Goal: Information Seeking & Learning: Learn about a topic

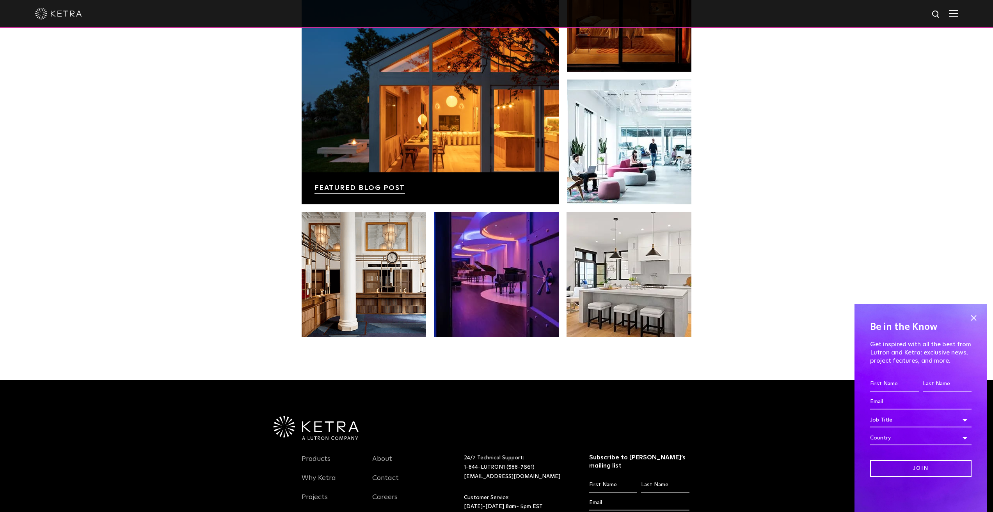
scroll to position [1405, 0]
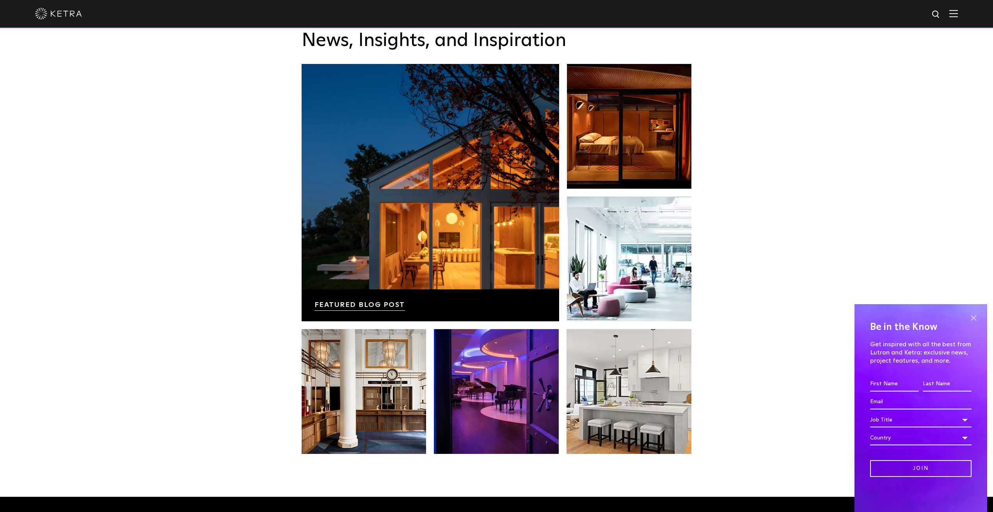
click at [974, 314] on span at bounding box center [974, 318] width 12 height 12
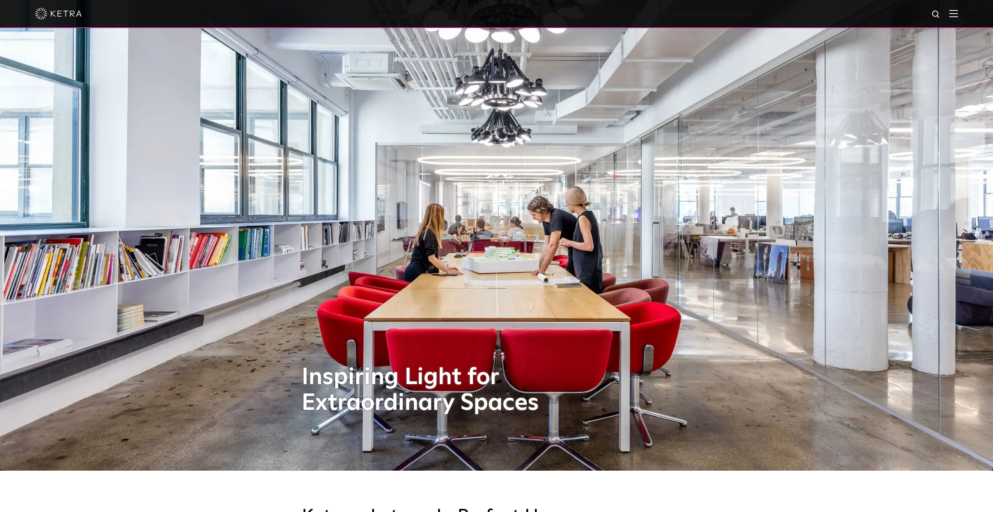
scroll to position [0, 0]
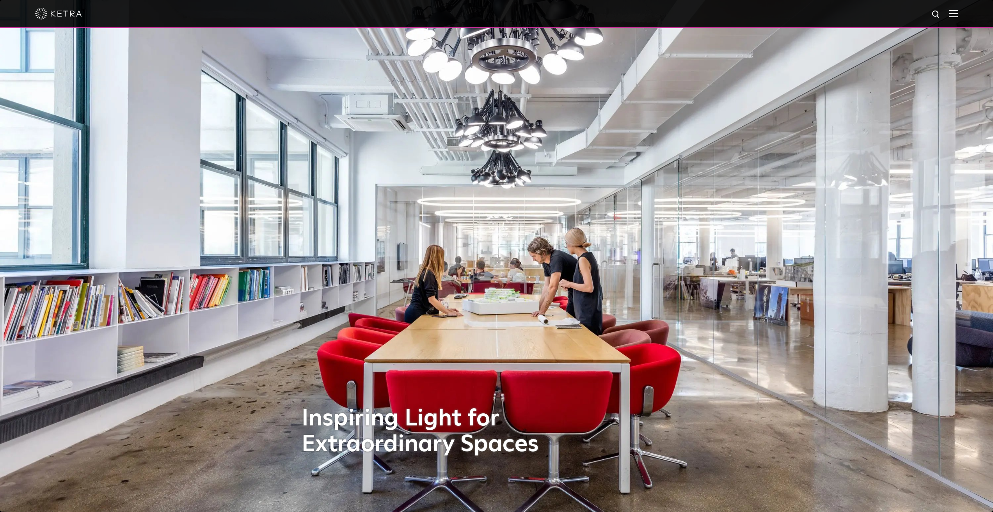
click at [957, 13] on img at bounding box center [953, 13] width 9 height 7
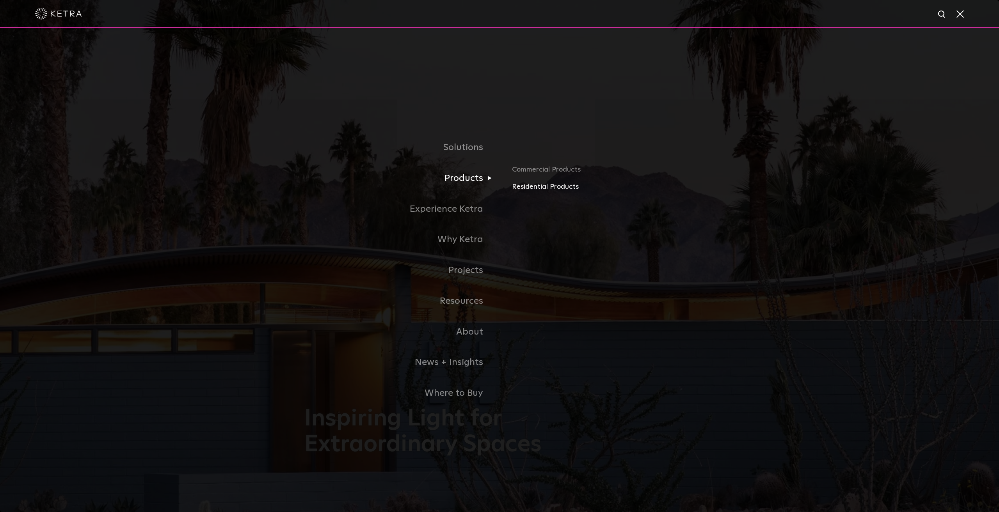
click at [536, 188] on link "Residential Products" at bounding box center [603, 186] width 183 height 11
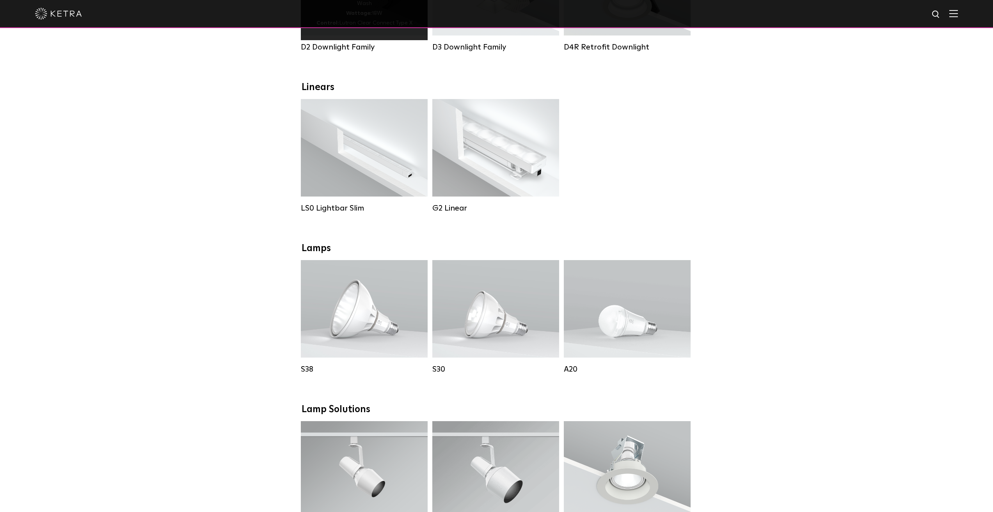
scroll to position [195, 0]
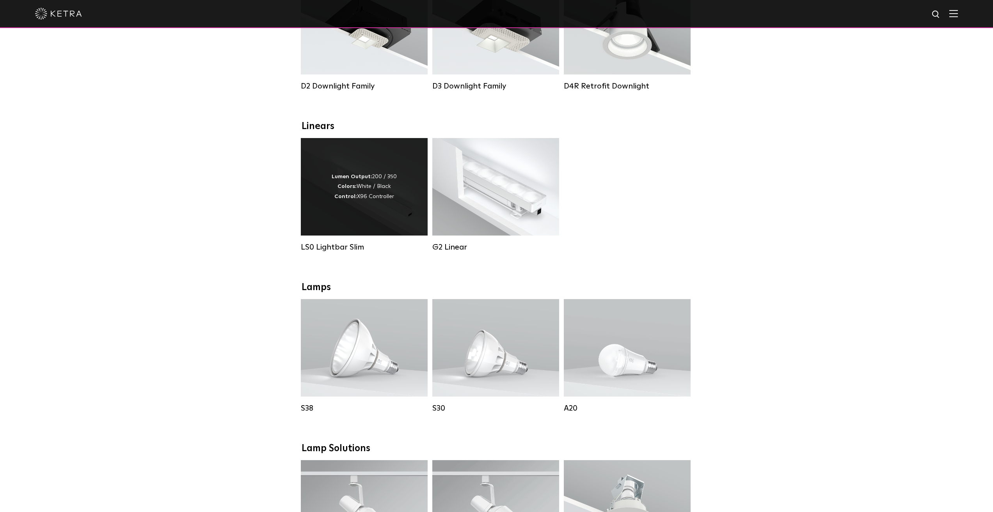
click at [352, 197] on div "Lumen Output: 200 / 350 Colors: White / Black Control: X96 Controller" at bounding box center [364, 187] width 65 height 30
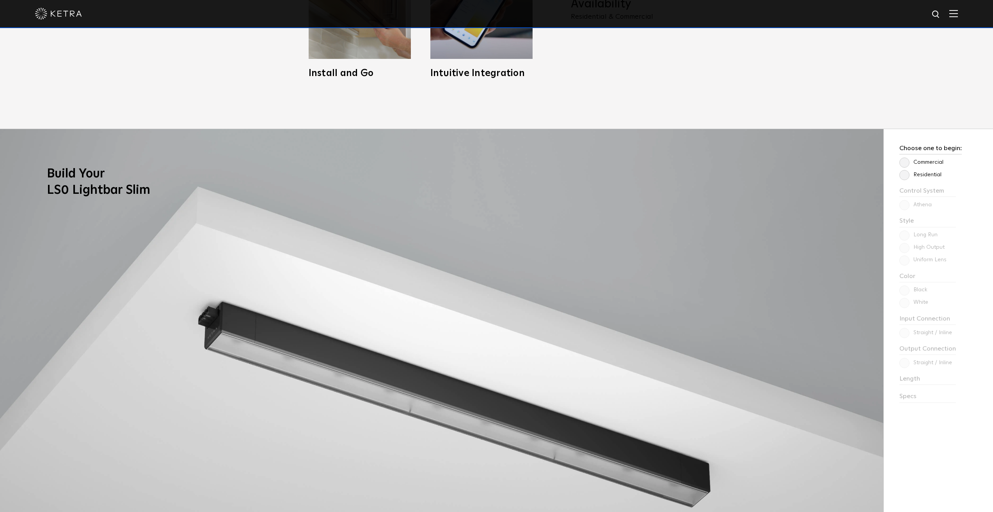
scroll to position [819, 0]
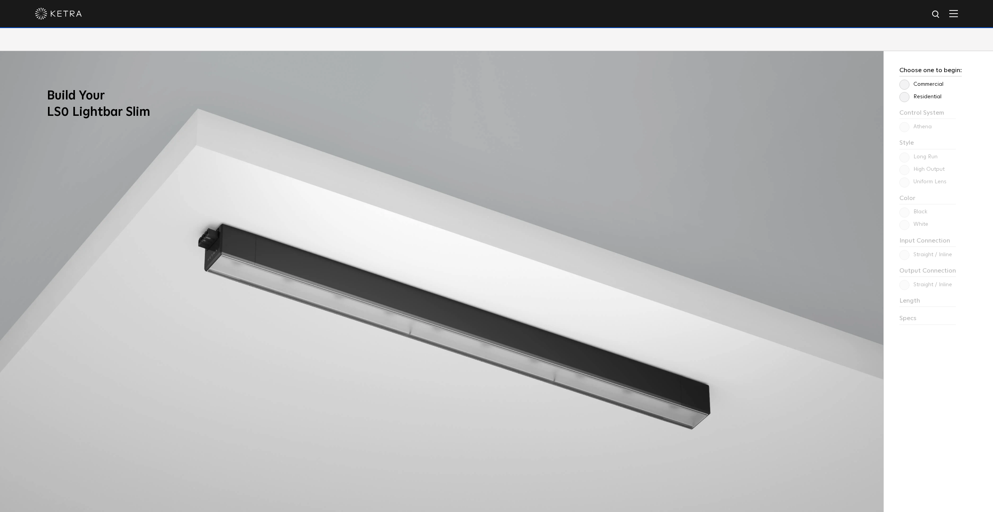
click at [909, 99] on label "Residential" at bounding box center [920, 97] width 42 height 7
click at [0, 0] on input "Residential" at bounding box center [0, 0] width 0 height 0
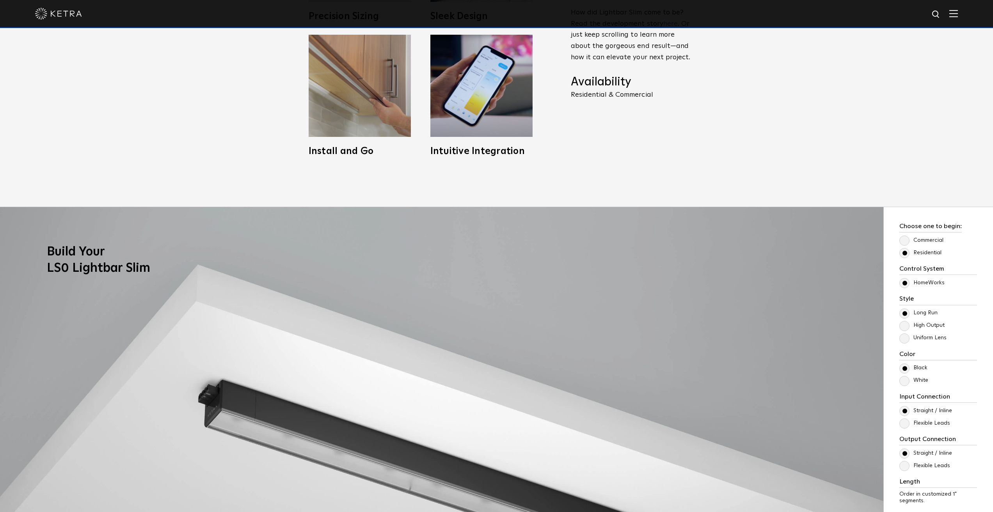
scroll to position [702, 0]
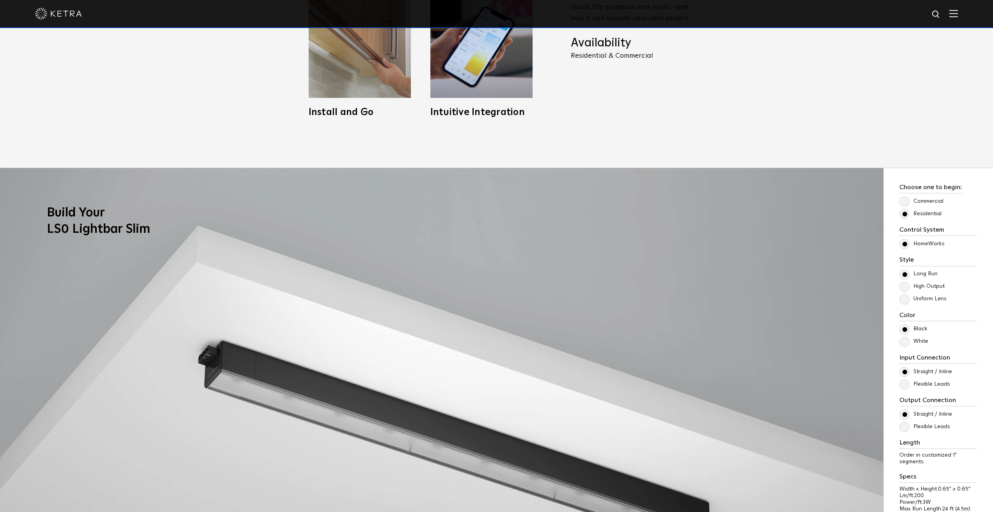
click at [906, 302] on label "Uniform Lens" at bounding box center [922, 299] width 47 height 7
click at [0, 0] on input "Uniform Lens" at bounding box center [0, 0] width 0 height 0
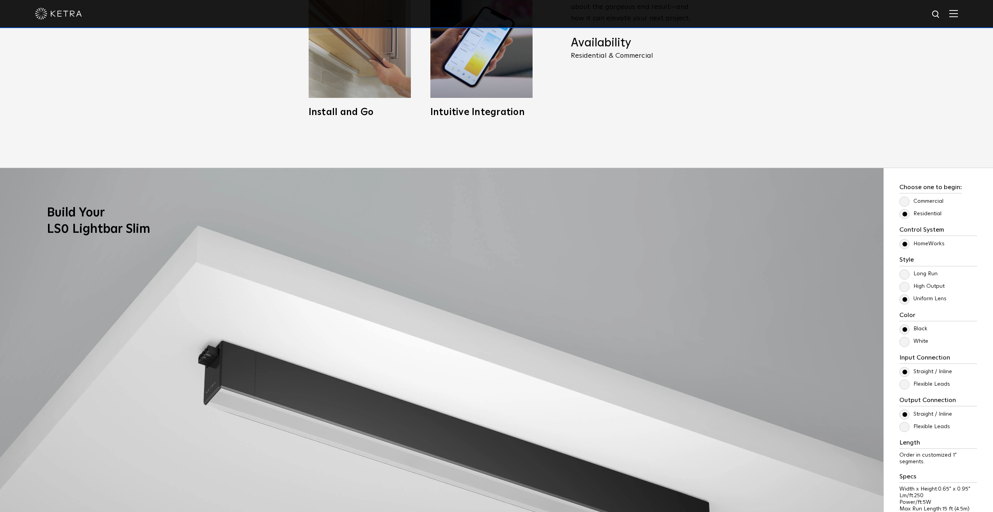
click at [900, 277] on p "Long Run" at bounding box center [938, 274] width 78 height 9
click at [904, 277] on label "Long Run" at bounding box center [918, 274] width 38 height 7
click at [0, 0] on input "Long Run" at bounding box center [0, 0] width 0 height 0
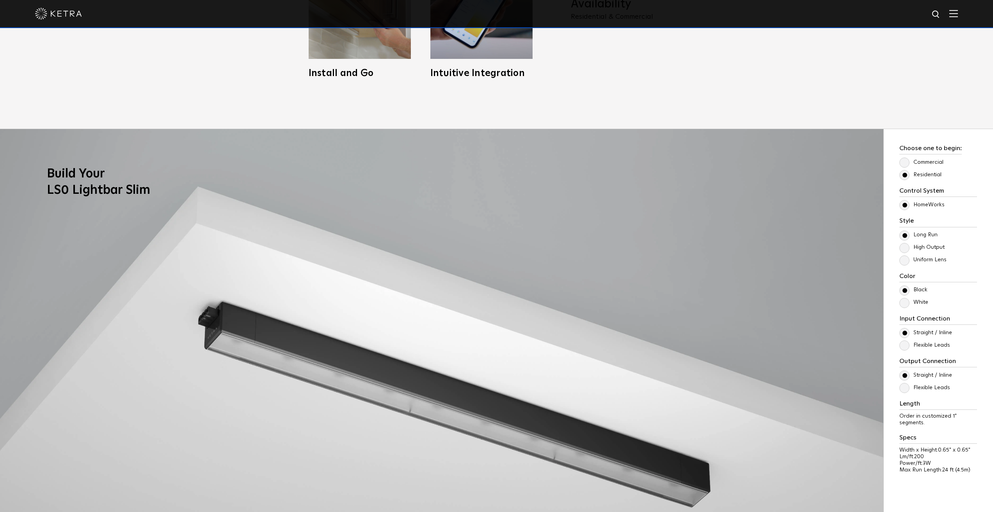
scroll to position [780, 0]
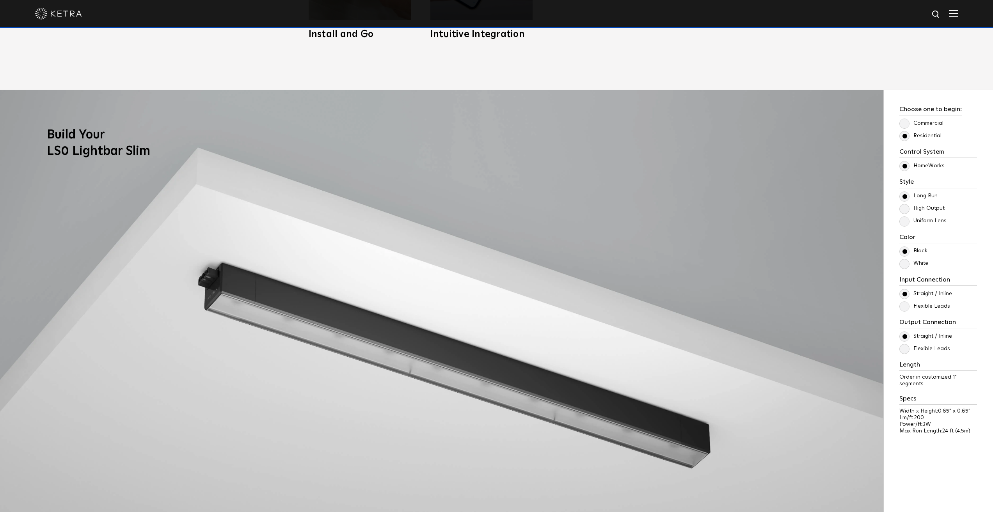
click at [903, 306] on label "Flexible Leads" at bounding box center [924, 306] width 51 height 7
click at [0, 0] on input "Flexible Leads" at bounding box center [0, 0] width 0 height 0
click at [901, 350] on label "Flexible Leads" at bounding box center [924, 349] width 51 height 7
click at [0, 0] on input "Flexible Leads" at bounding box center [0, 0] width 0 height 0
click at [902, 297] on label "Straight / Inline" at bounding box center [925, 294] width 53 height 7
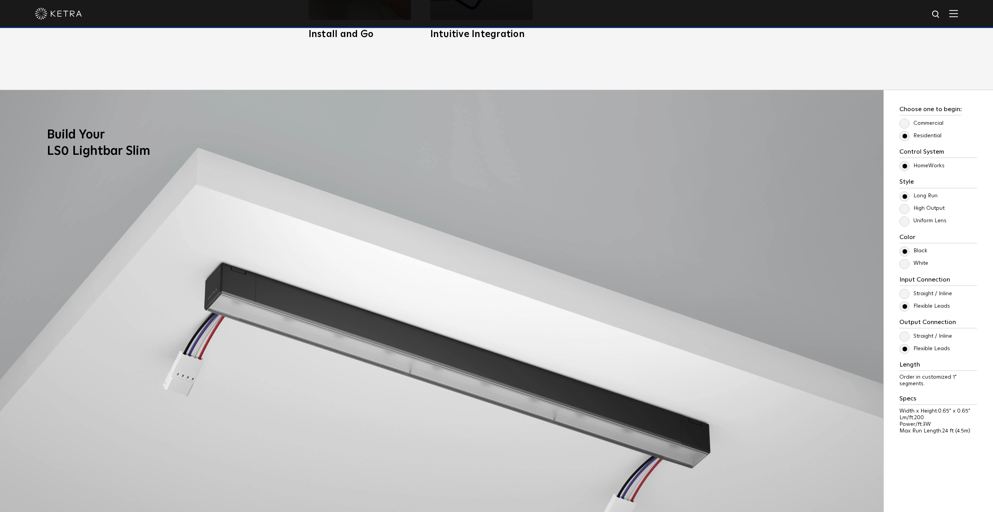
click at [0, 0] on input "Straight / Inline" at bounding box center [0, 0] width 0 height 0
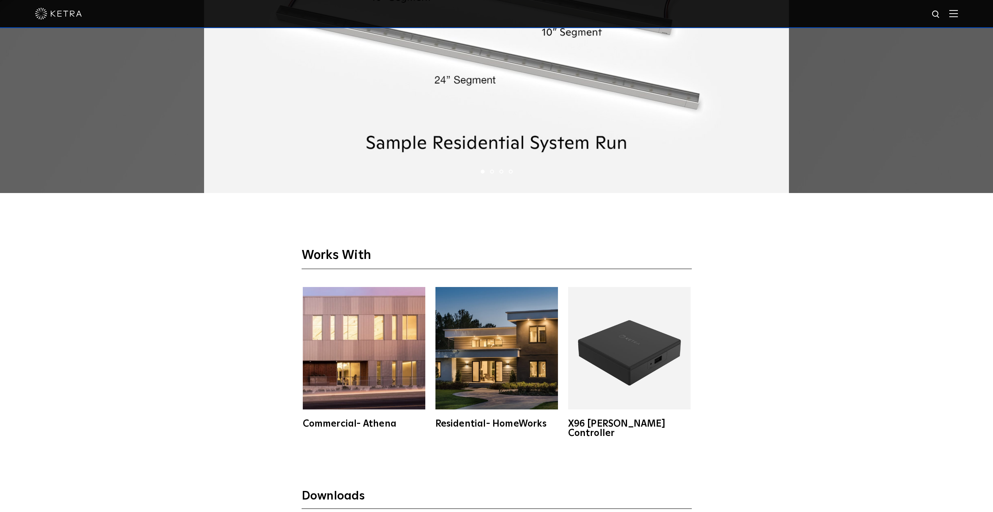
scroll to position [1717, 0]
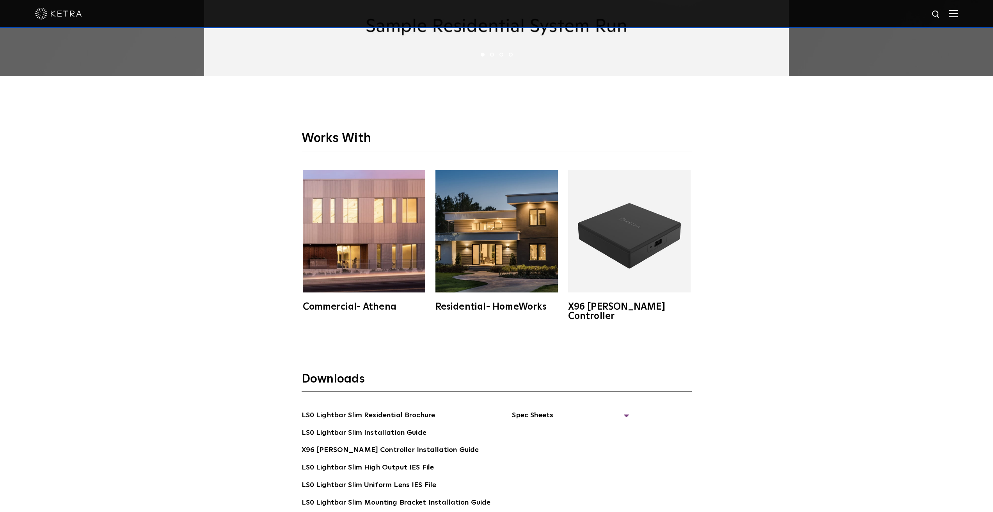
click at [610, 235] on img at bounding box center [629, 231] width 123 height 123
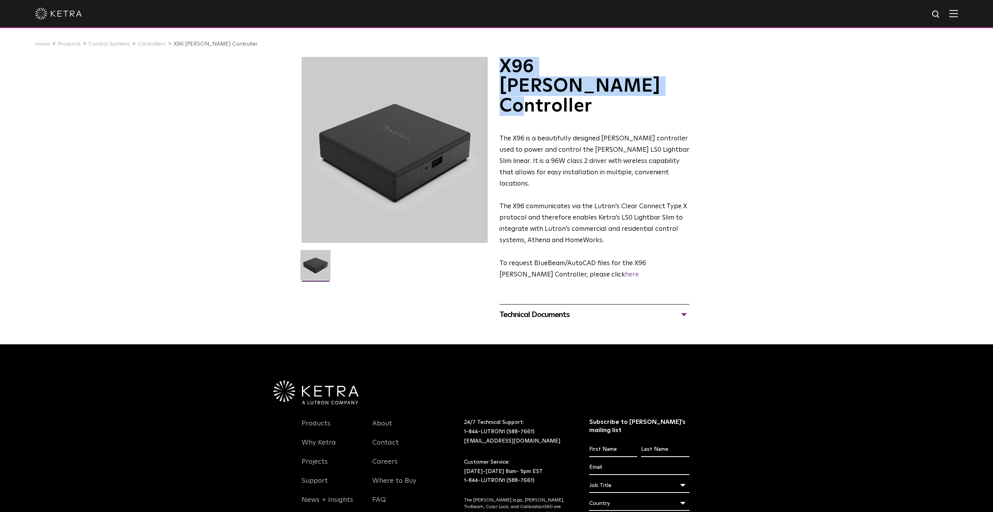
drag, startPoint x: 501, startPoint y: 64, endPoint x: 695, endPoint y: 64, distance: 194.3
click at [695, 64] on div "X96 Ketra Controller The X96 is a beautifully designed Ketra controller used to…" at bounding box center [497, 191] width 406 height 268
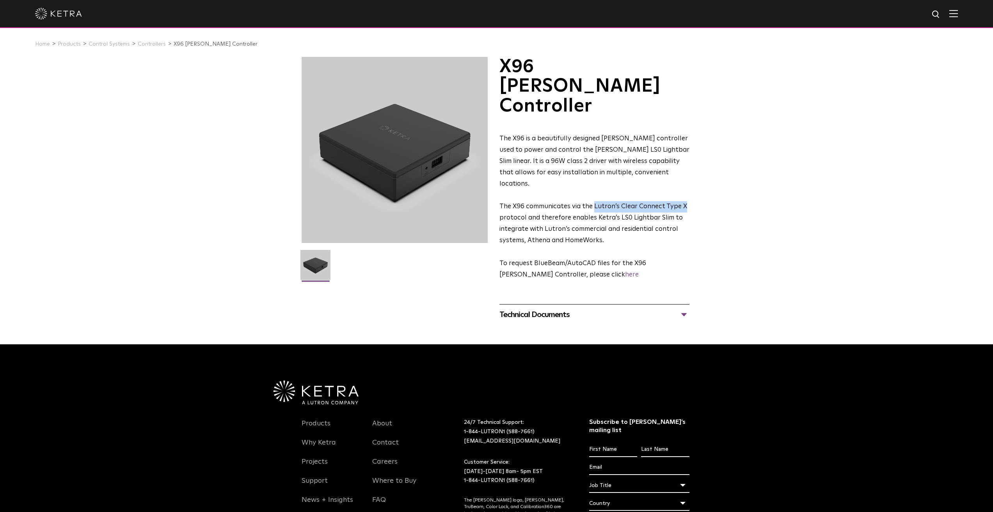
drag, startPoint x: 593, startPoint y: 158, endPoint x: 685, endPoint y: 158, distance: 92.5
click at [685, 201] on p "The X96 communicates via the Lutron’s Clear Connect Type X protocol and therefo…" at bounding box center [595, 223] width 190 height 45
copy span "Lutron’s Clear Connect Type X"
click at [528, 309] on div "Technical Documents" at bounding box center [595, 315] width 190 height 12
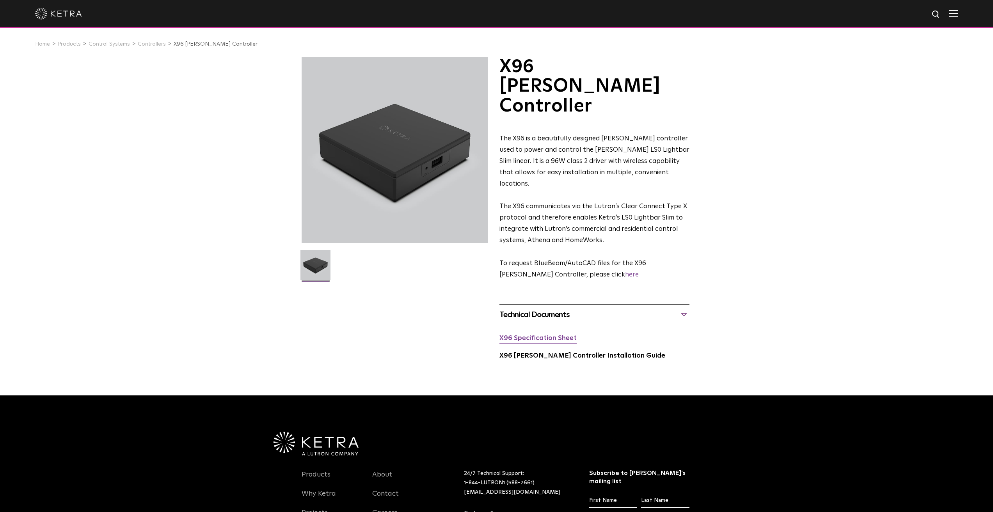
click at [531, 335] on link "X96 Specification Sheet" at bounding box center [538, 338] width 77 height 7
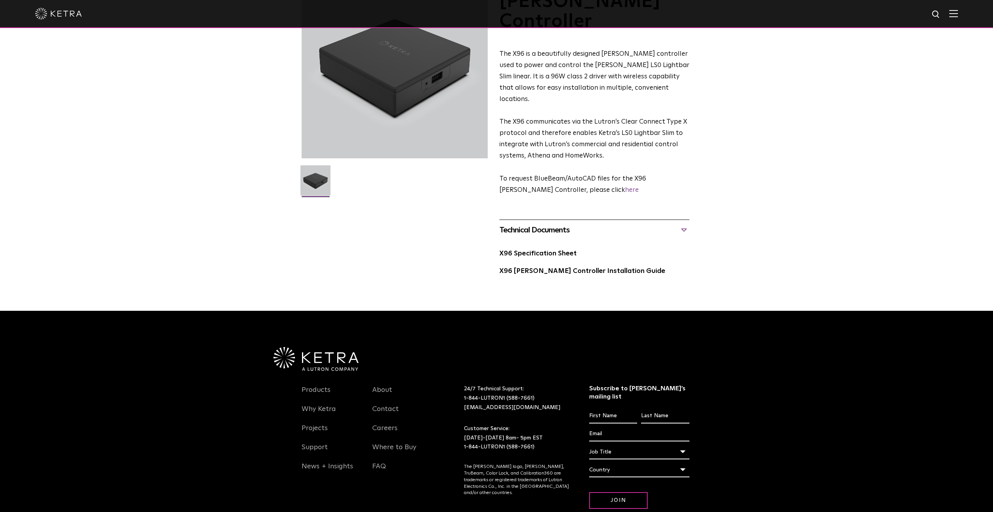
scroll to position [7, 0]
